Goal: Task Accomplishment & Management: Manage account settings

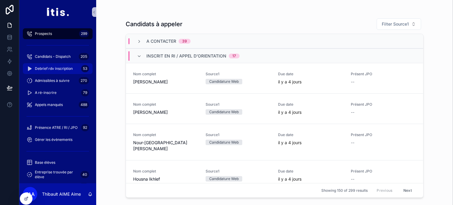
click at [63, 71] on span "Debrief rdv inscription" at bounding box center [54, 68] width 38 height 5
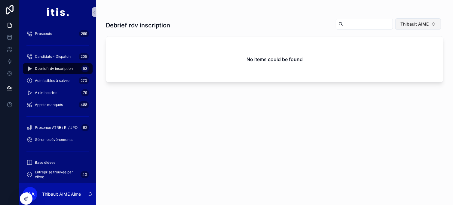
click at [418, 26] on span "Thibault AIME" at bounding box center [415, 24] width 28 height 6
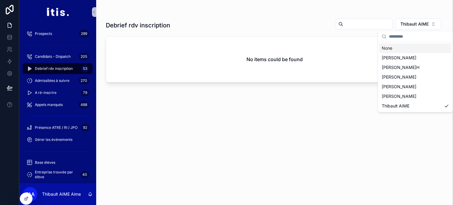
click at [395, 47] on div "None" at bounding box center [416, 48] width 72 height 10
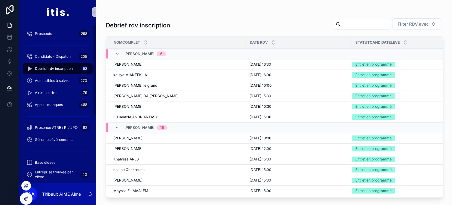
click at [24, 199] on icon at bounding box center [26, 198] width 5 height 5
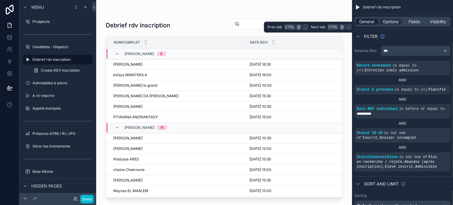
click at [373, 24] on span "General" at bounding box center [367, 22] width 15 height 6
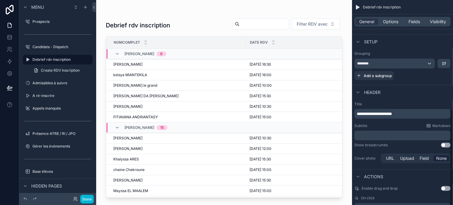
scroll to position [78, 0]
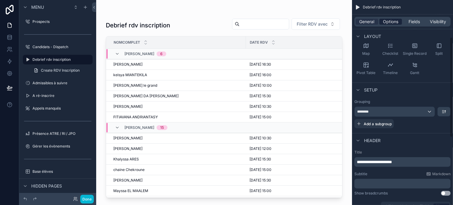
click at [397, 23] on span "Options" at bounding box center [390, 22] width 15 height 6
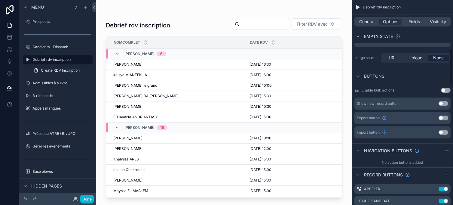
scroll to position [288, 0]
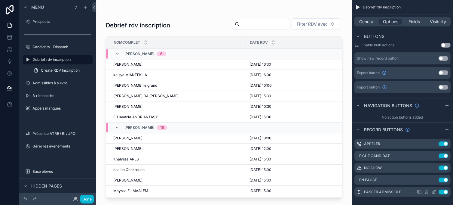
click at [437, 191] on icon "scrollable content" at bounding box center [434, 192] width 5 height 5
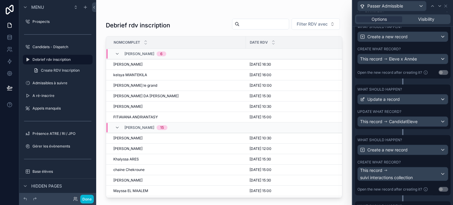
scroll to position [206, 0]
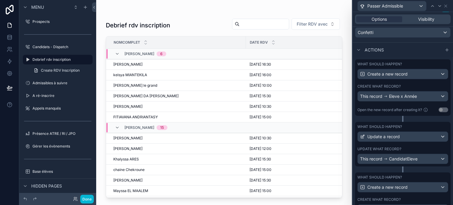
click at [411, 84] on div "Create what record?" at bounding box center [403, 86] width 91 height 5
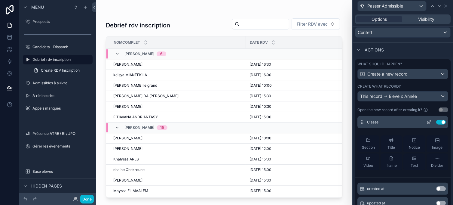
scroll to position [30, 0]
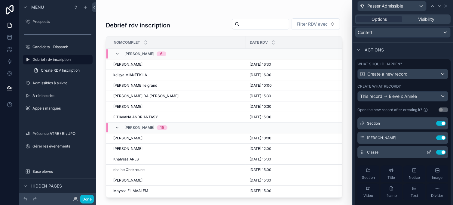
click at [427, 151] on icon at bounding box center [429, 152] width 5 height 5
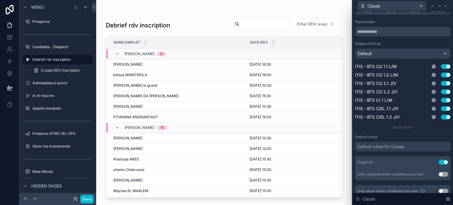
scroll to position [71, 0]
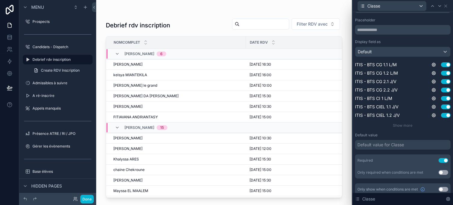
click at [445, 160] on button "Use setting" at bounding box center [444, 160] width 10 height 5
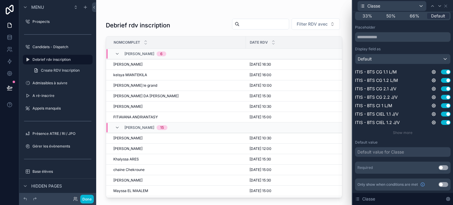
scroll to position [0, 0]
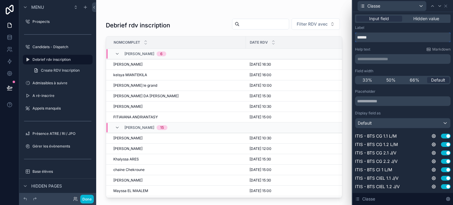
click at [391, 35] on input "******" at bounding box center [403, 37] width 96 height 10
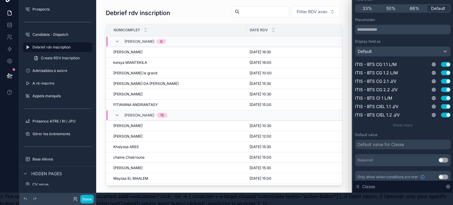
scroll to position [19, 0]
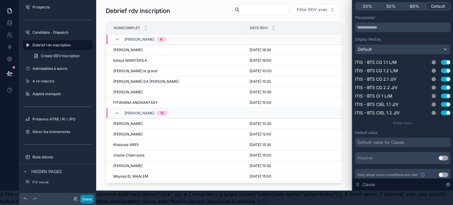
type input "**********"
click at [84, 198] on button "Done" at bounding box center [87, 199] width 14 height 9
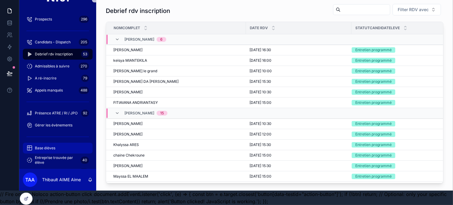
scroll to position [60, 0]
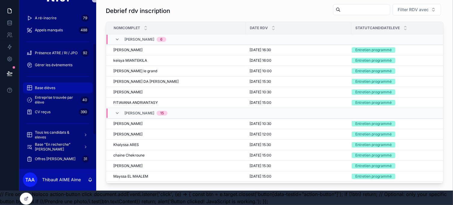
click at [59, 84] on div "Base élèves" at bounding box center [57, 88] width 63 height 10
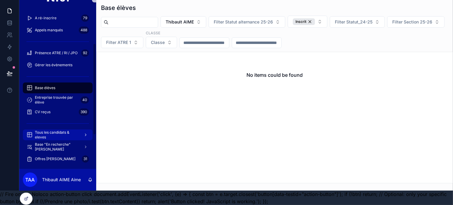
click at [57, 132] on span "Tous les candidats & eleves" at bounding box center [57, 135] width 44 height 10
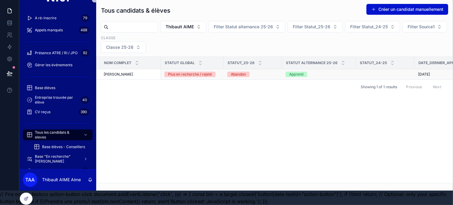
click at [141, 72] on div "[PERSON_NAME]" at bounding box center [131, 74] width 54 height 5
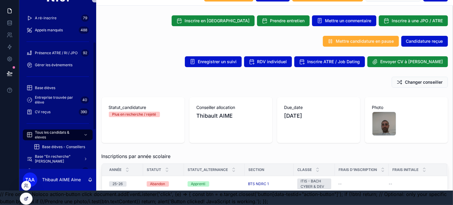
click at [26, 198] on icon at bounding box center [27, 198] width 2 height 2
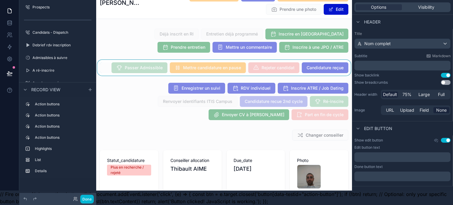
click at [109, 65] on div "scrollable content" at bounding box center [224, 68] width 256 height 16
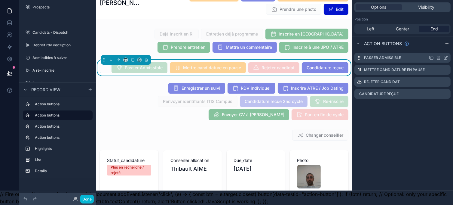
click at [448, 56] on icon "scrollable content" at bounding box center [447, 57] width 2 height 2
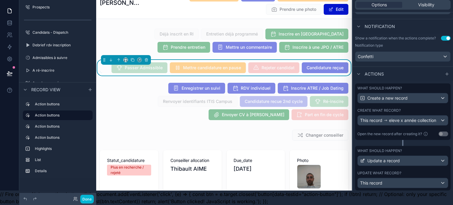
scroll to position [181, 0]
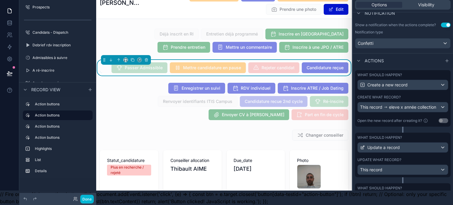
click at [412, 95] on div "Create what record?" at bounding box center [403, 97] width 91 height 5
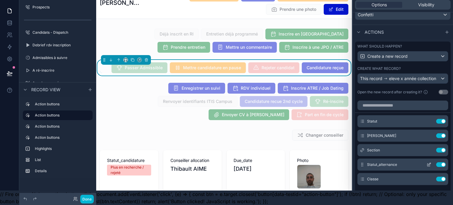
scroll to position [241, 0]
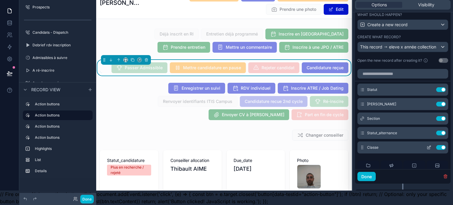
click at [427, 145] on icon at bounding box center [429, 147] width 5 height 5
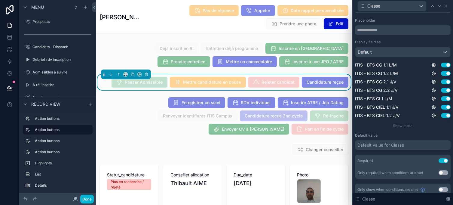
scroll to position [71, 0]
click at [443, 160] on button "Use setting" at bounding box center [444, 160] width 10 height 5
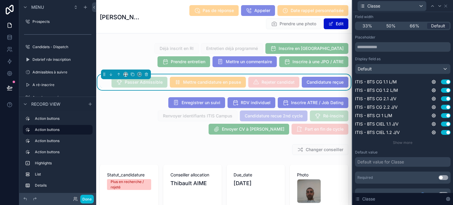
scroll to position [0, 0]
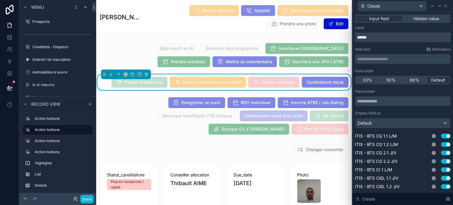
click at [387, 35] on input "******" at bounding box center [403, 37] width 96 height 10
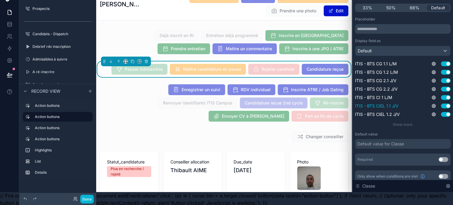
scroll to position [19, 0]
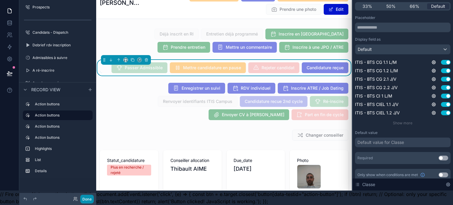
type input "**********"
click at [90, 198] on button "Done" at bounding box center [87, 199] width 14 height 9
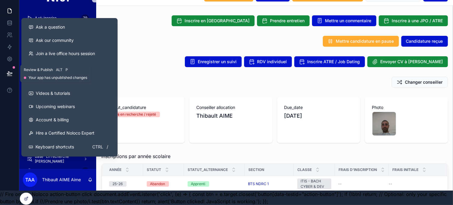
click at [7, 70] on icon at bounding box center [10, 73] width 6 height 6
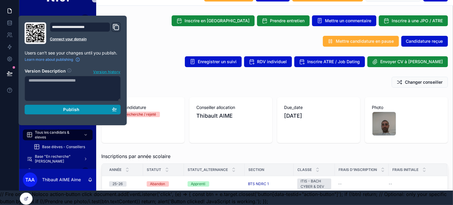
click at [54, 107] on div "Publish" at bounding box center [73, 109] width 88 height 5
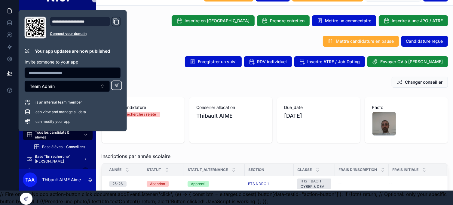
click at [172, 63] on div "Enregistrer un suivi RDV individuel Inscrire ATRE / Job Dating Envoyer CV à [PE…" at bounding box center [274, 62] width 357 height 16
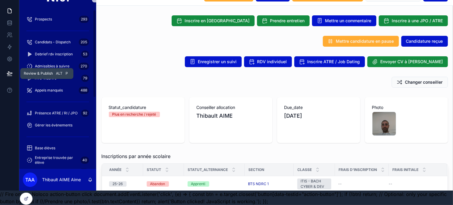
click at [8, 72] on icon at bounding box center [9, 73] width 5 height 3
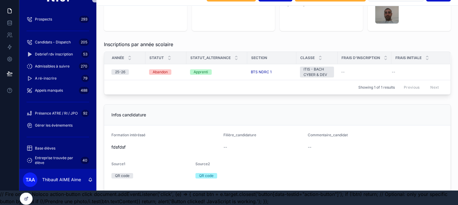
scroll to position [120, 0]
